Goal: Manage account settings

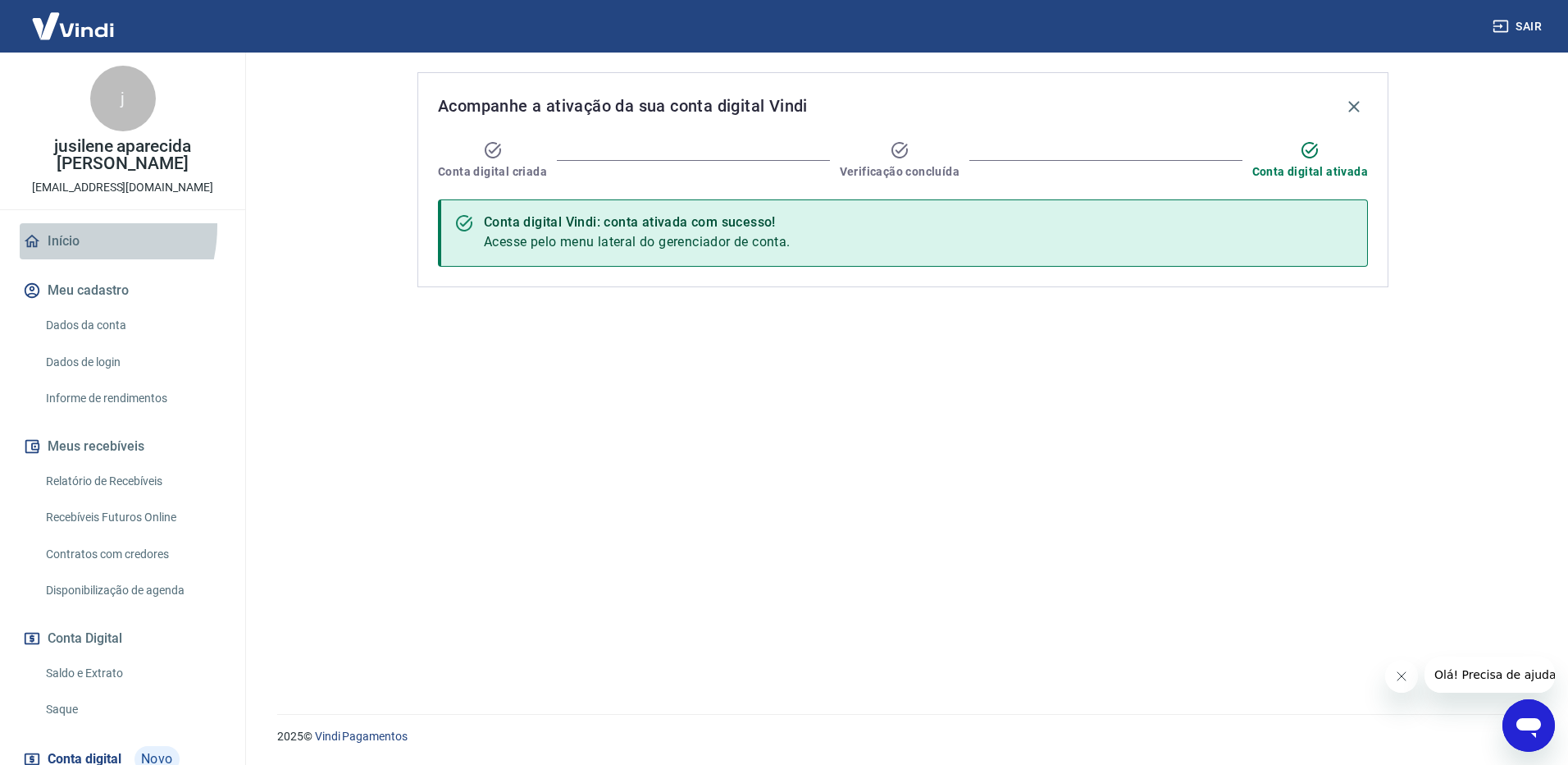
click at [54, 226] on link "Início" at bounding box center [122, 241] width 206 height 37
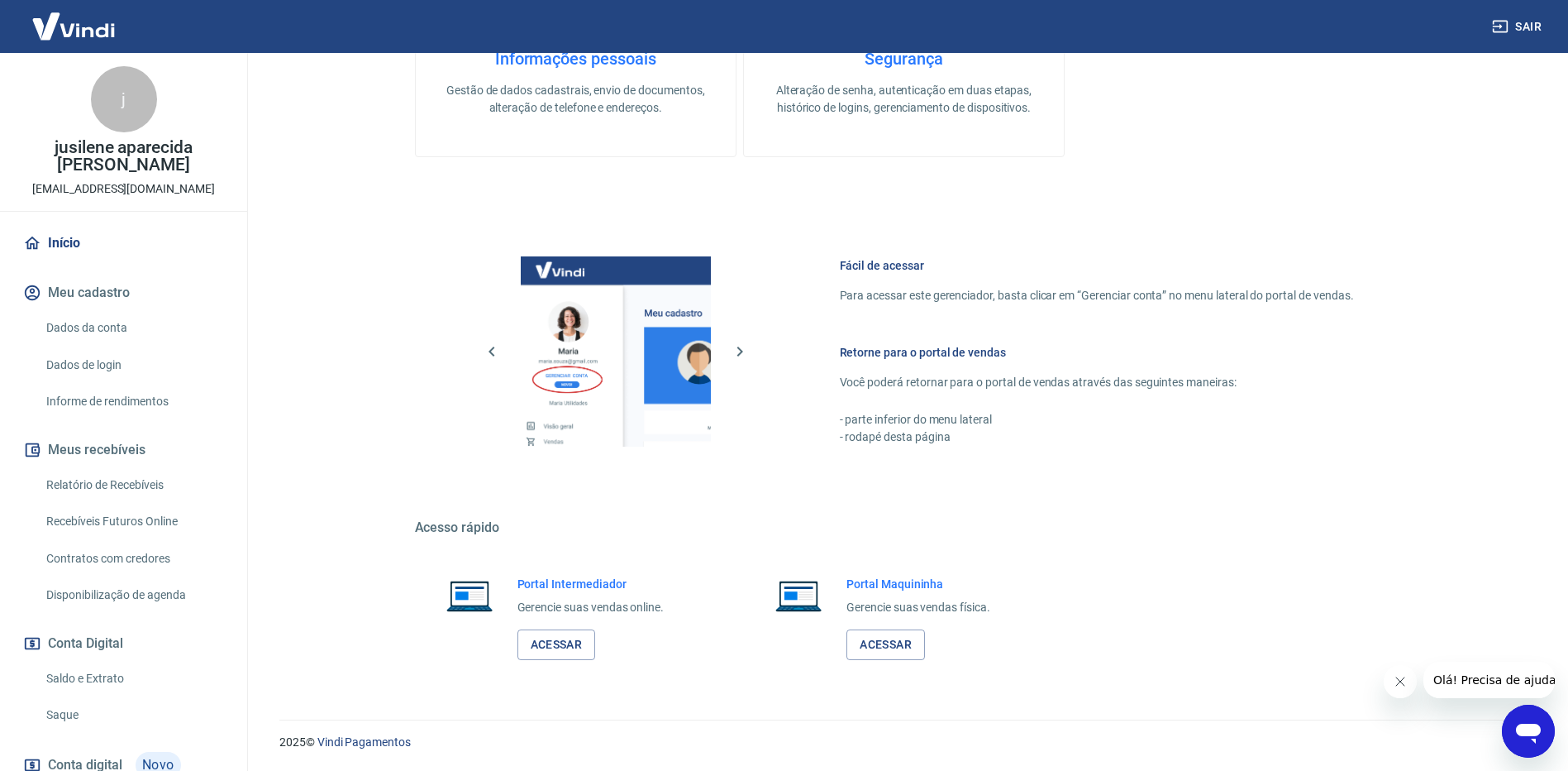
scroll to position [83, 0]
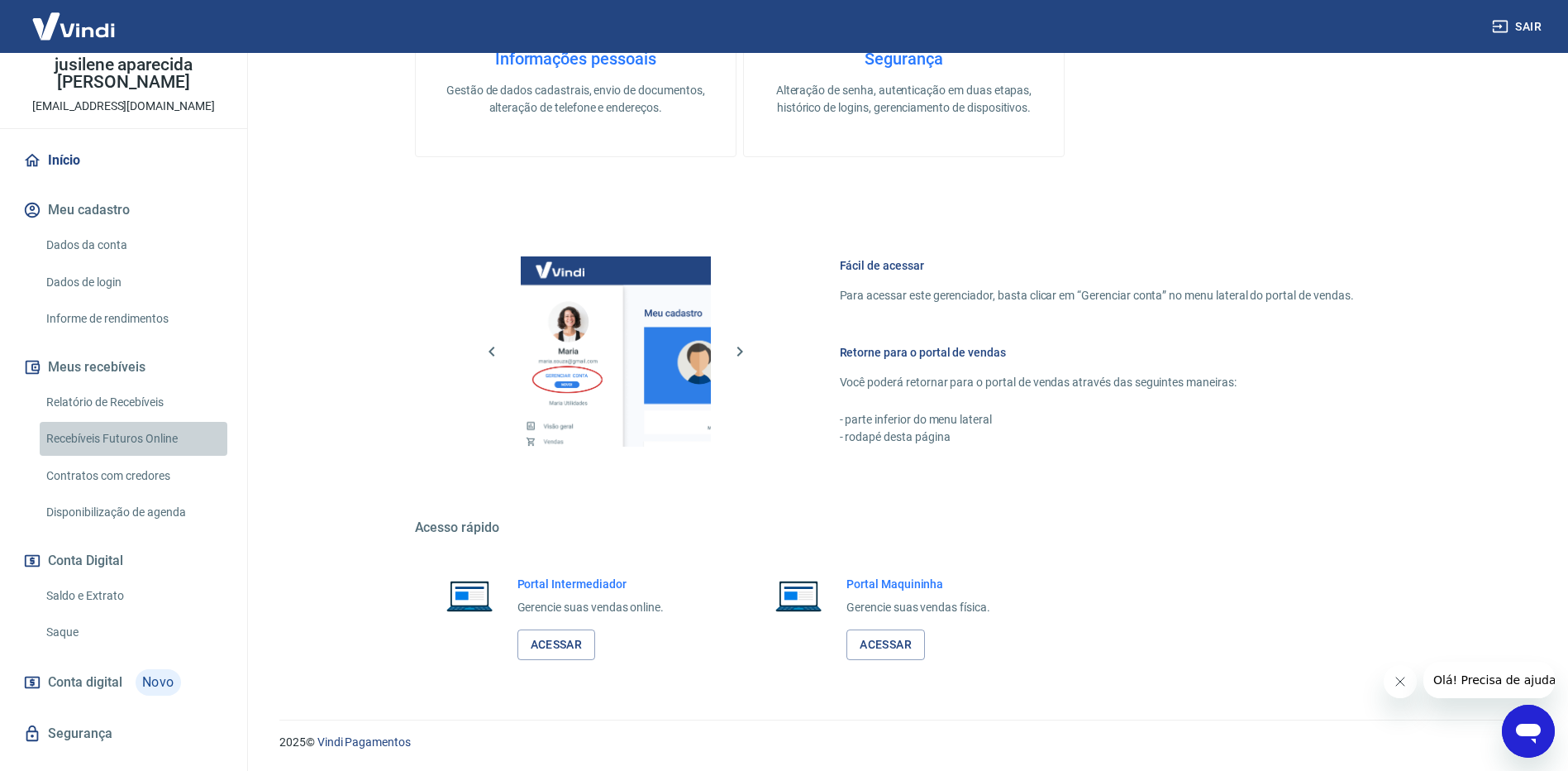
click at [157, 442] on link "Recebíveis Futuros Online" at bounding box center [133, 439] width 187 height 34
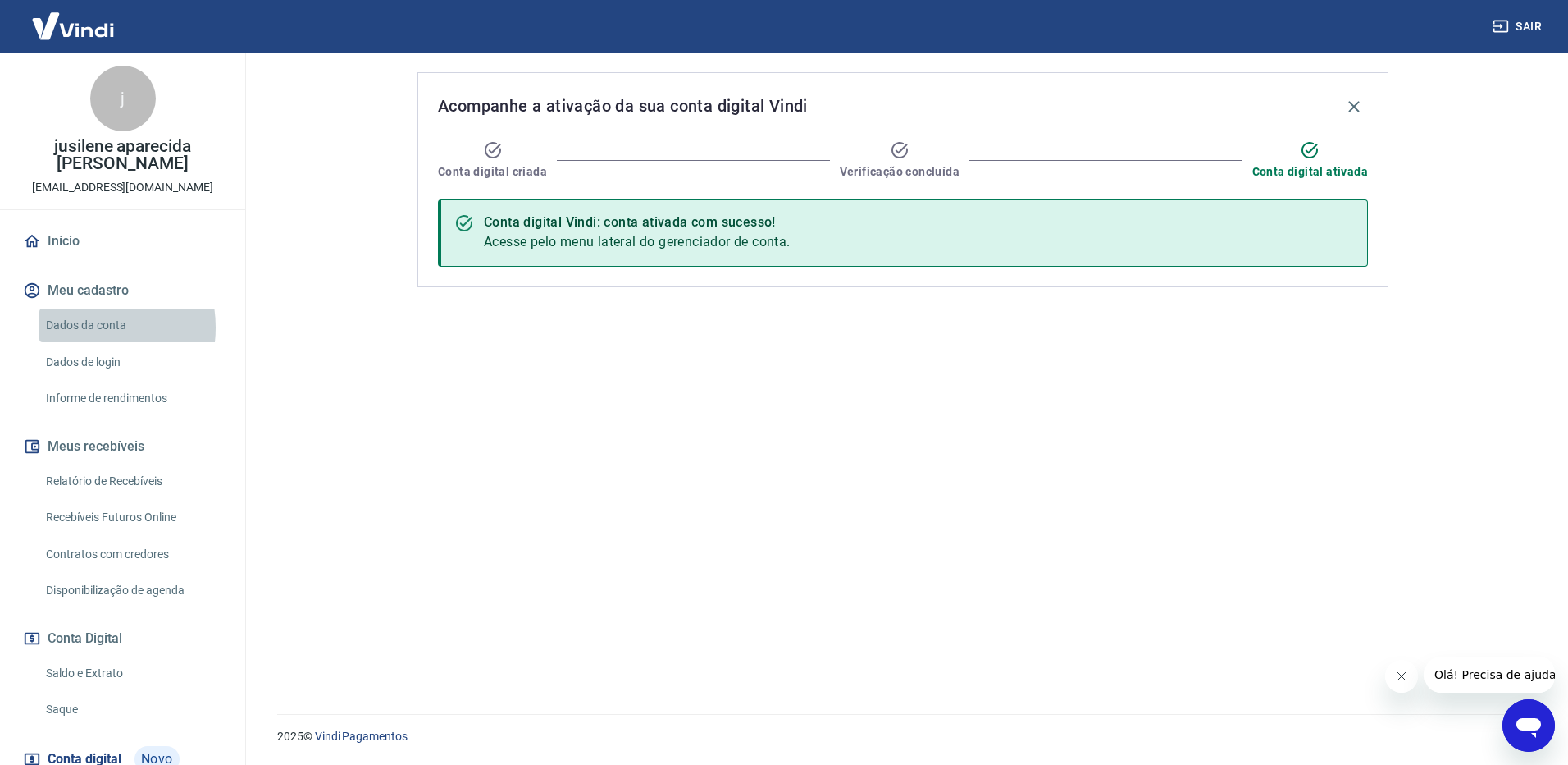
click at [83, 328] on link "Dados da conta" at bounding box center [132, 325] width 186 height 34
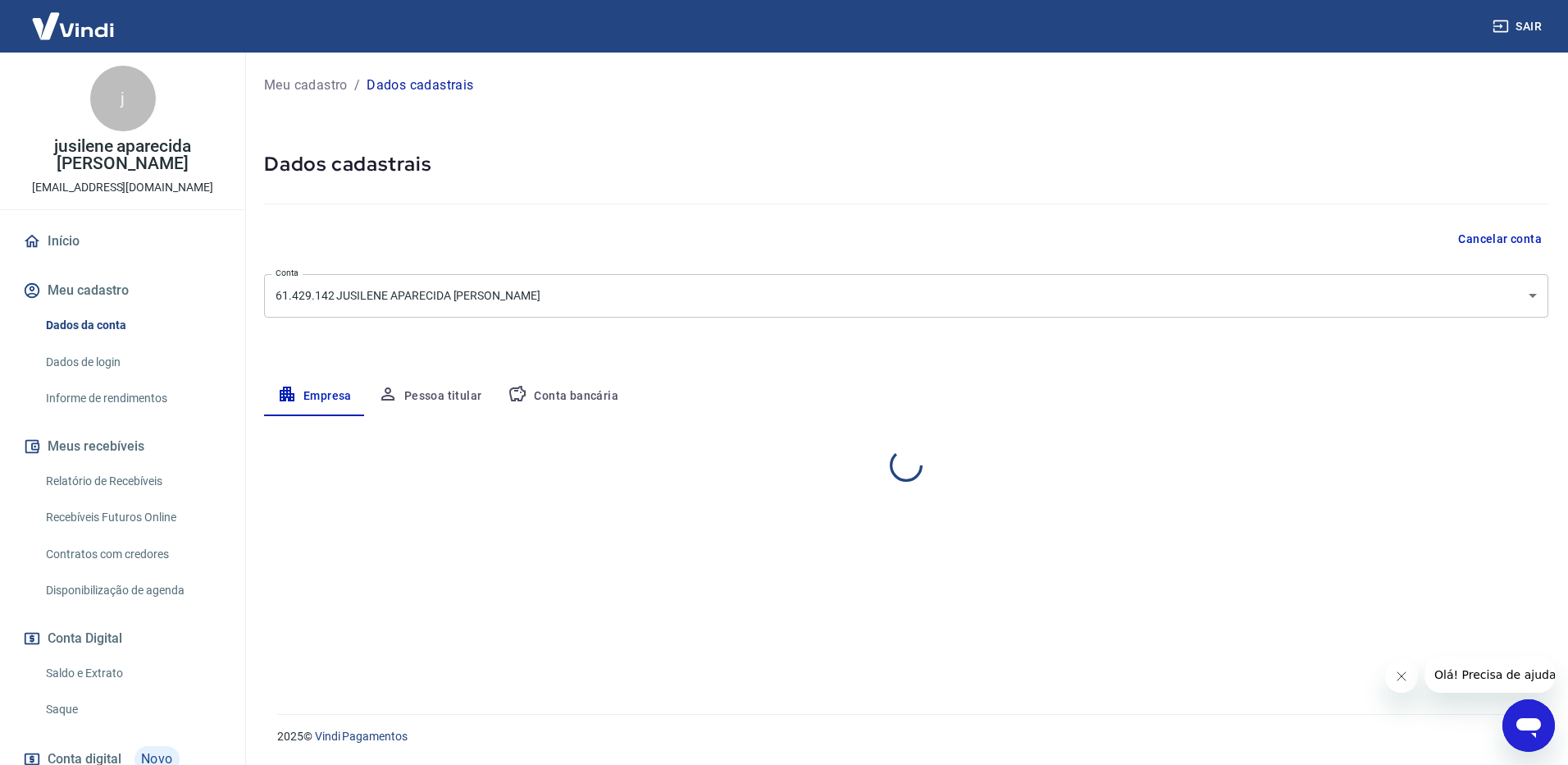
select select "MT"
select select "business"
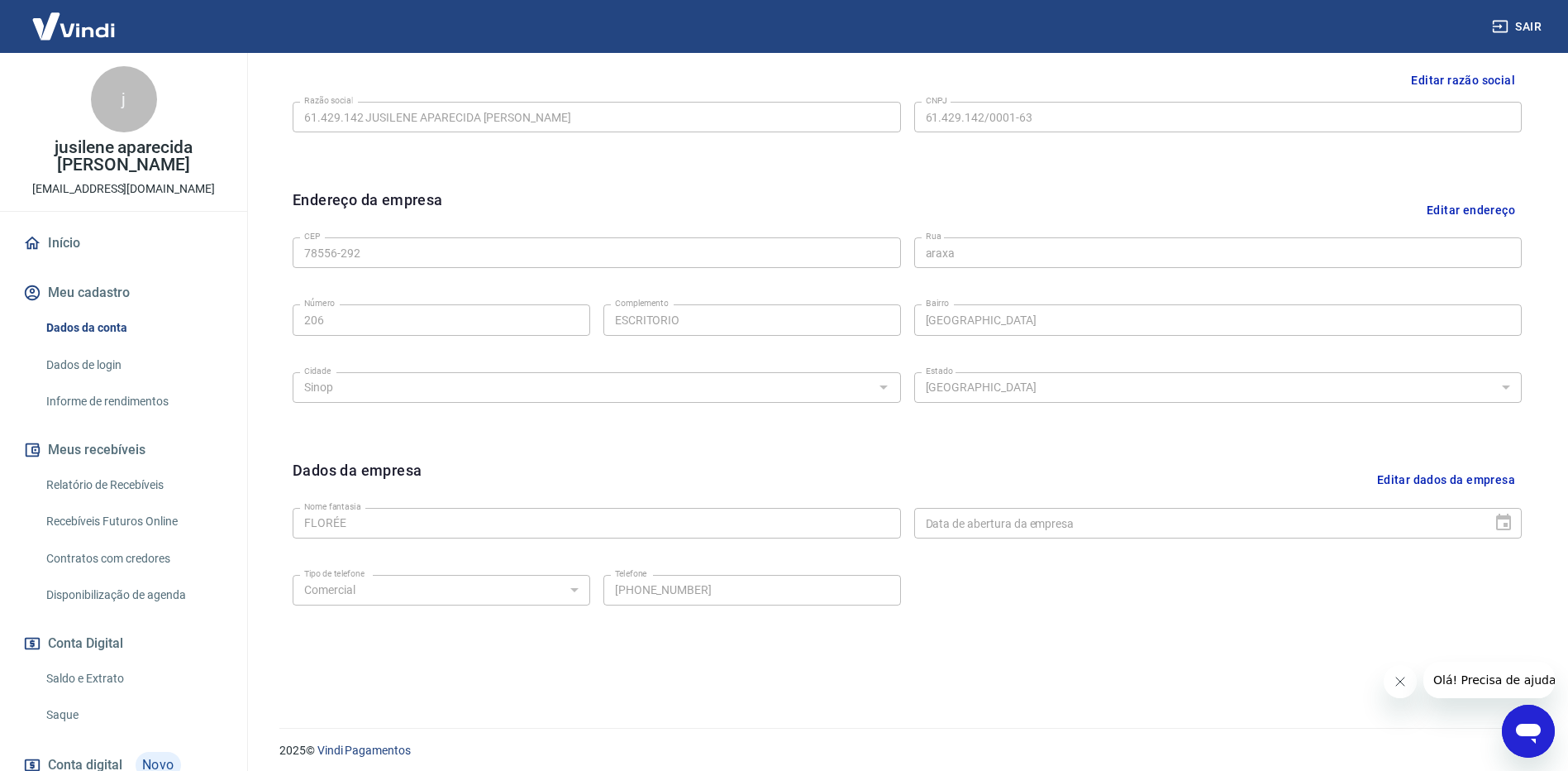
scroll to position [422, 0]
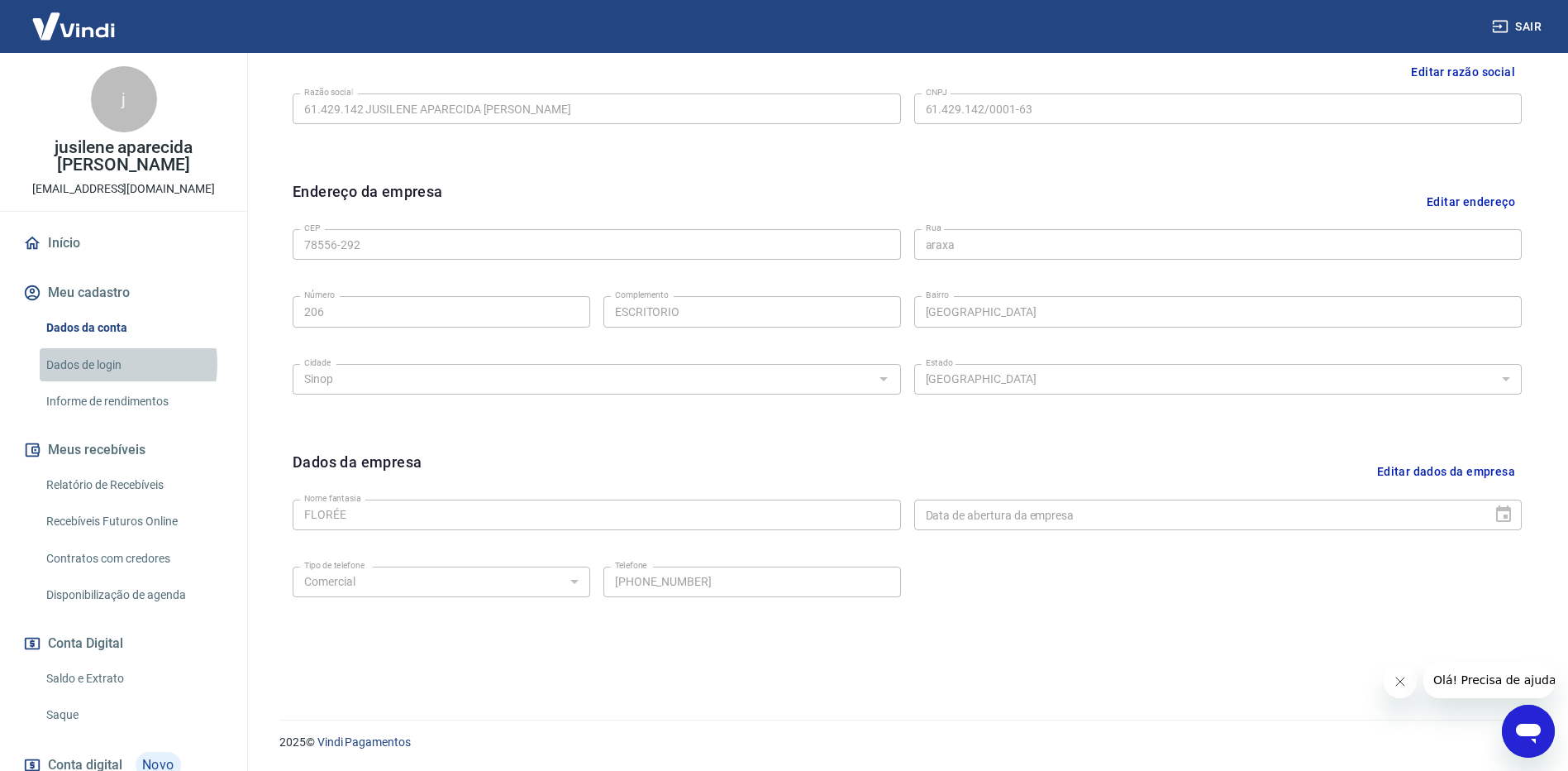
click at [107, 364] on link "Dados de login" at bounding box center [133, 365] width 187 height 34
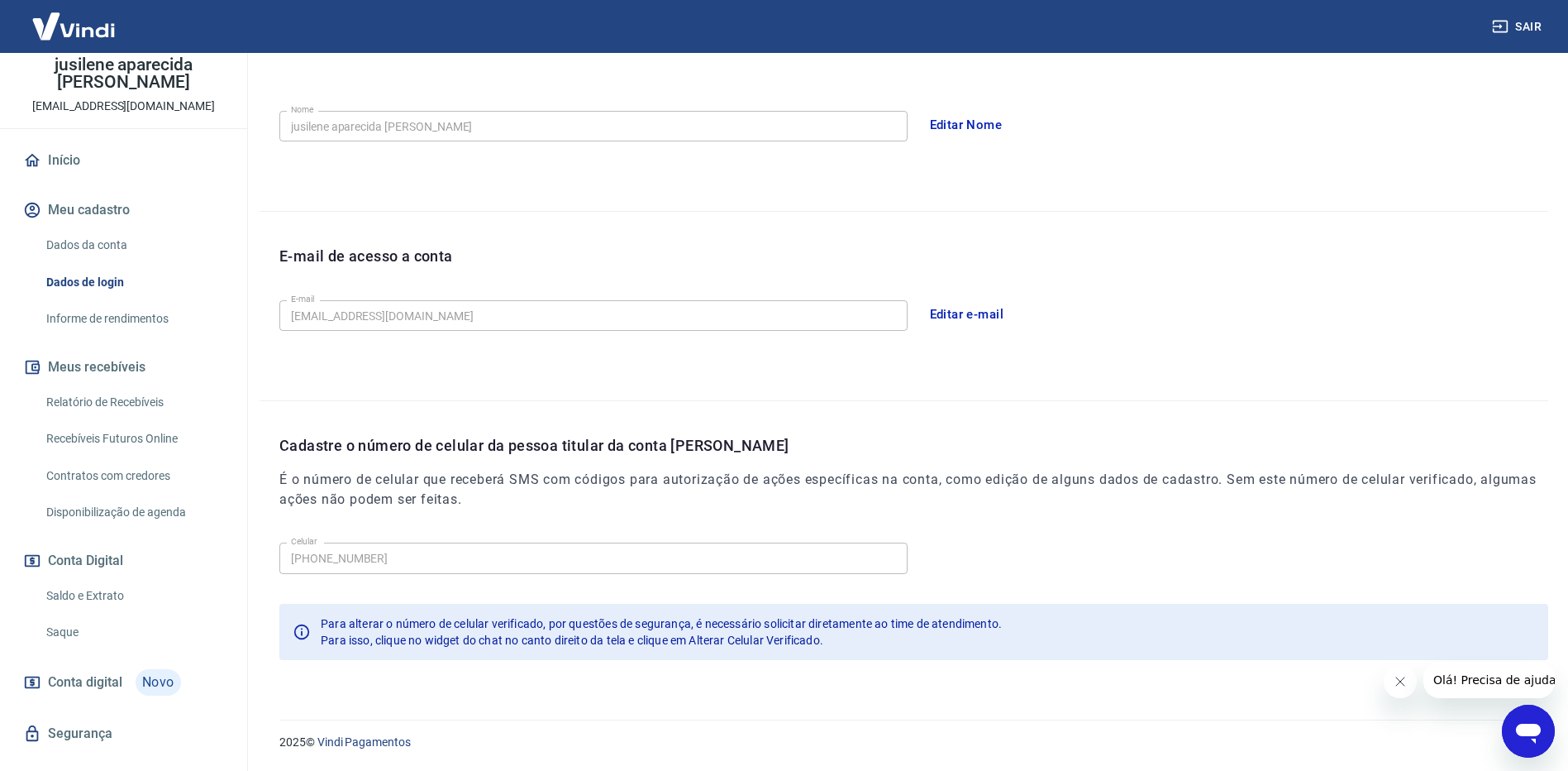
scroll to position [113, 0]
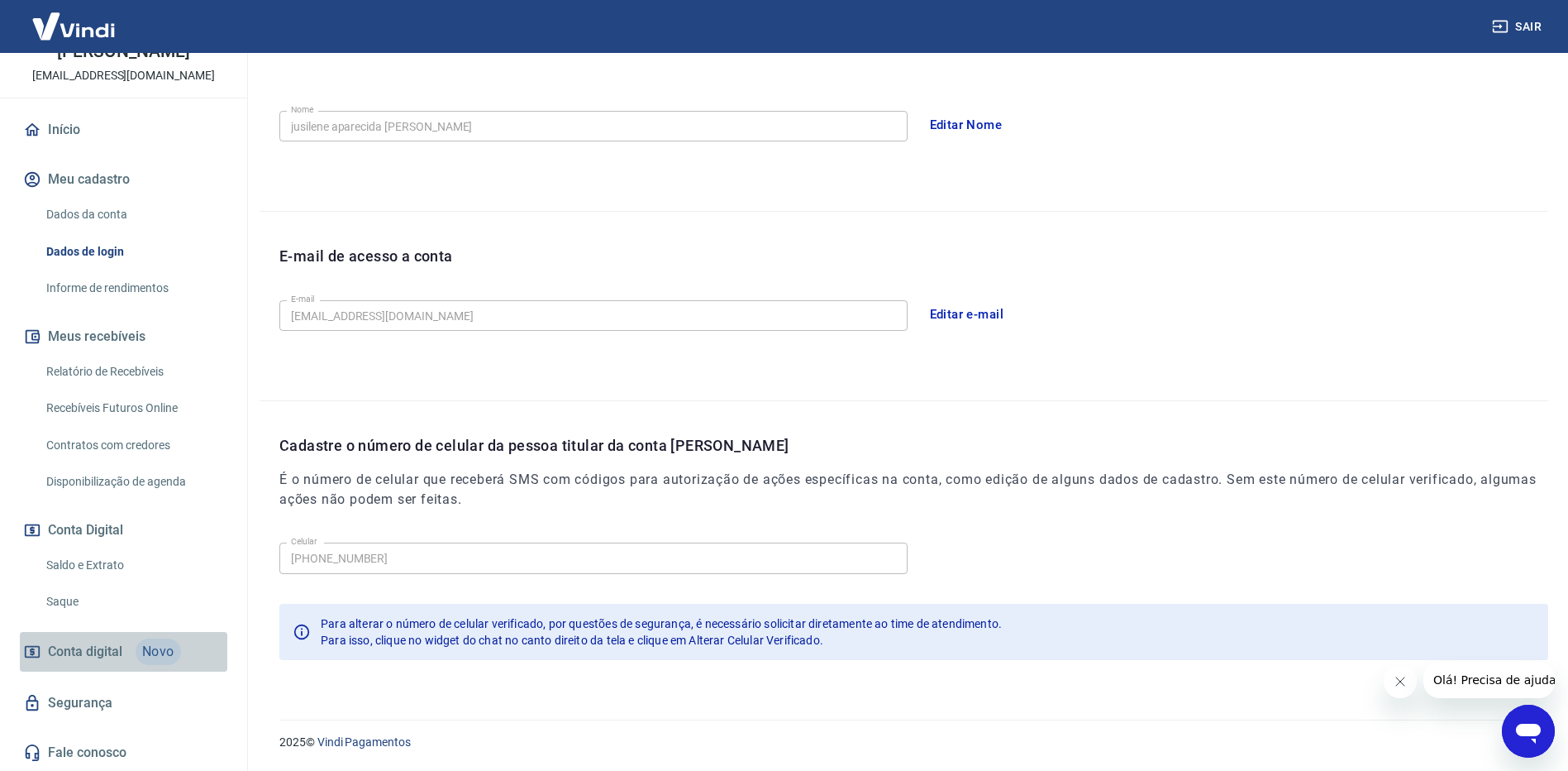
click at [146, 647] on span "Novo" at bounding box center [157, 651] width 45 height 27
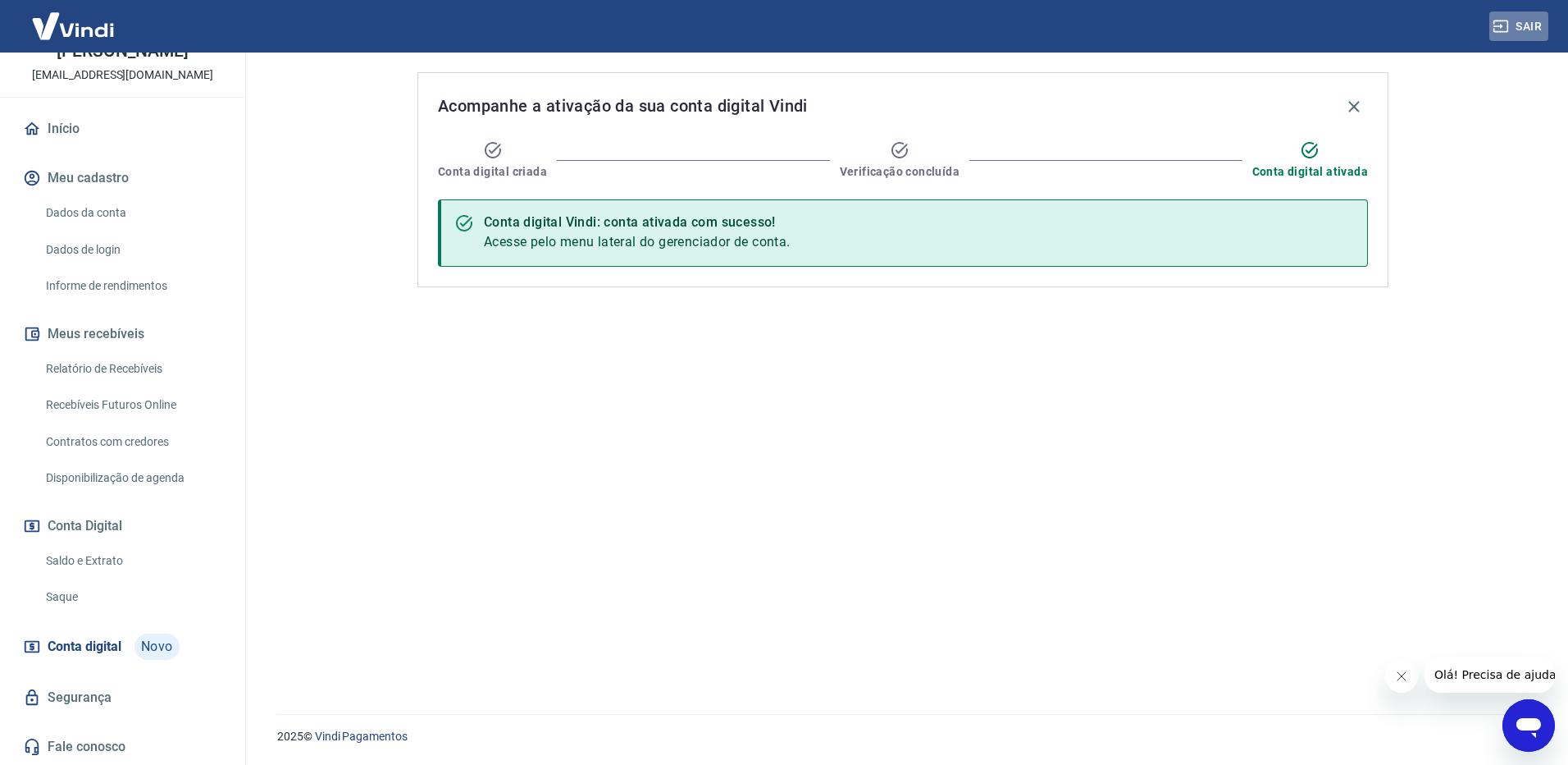
click at [1528, 20] on button "Sair" at bounding box center [1520, 27] width 59 height 31
